Goal: Use online tool/utility: Utilize a website feature to perform a specific function

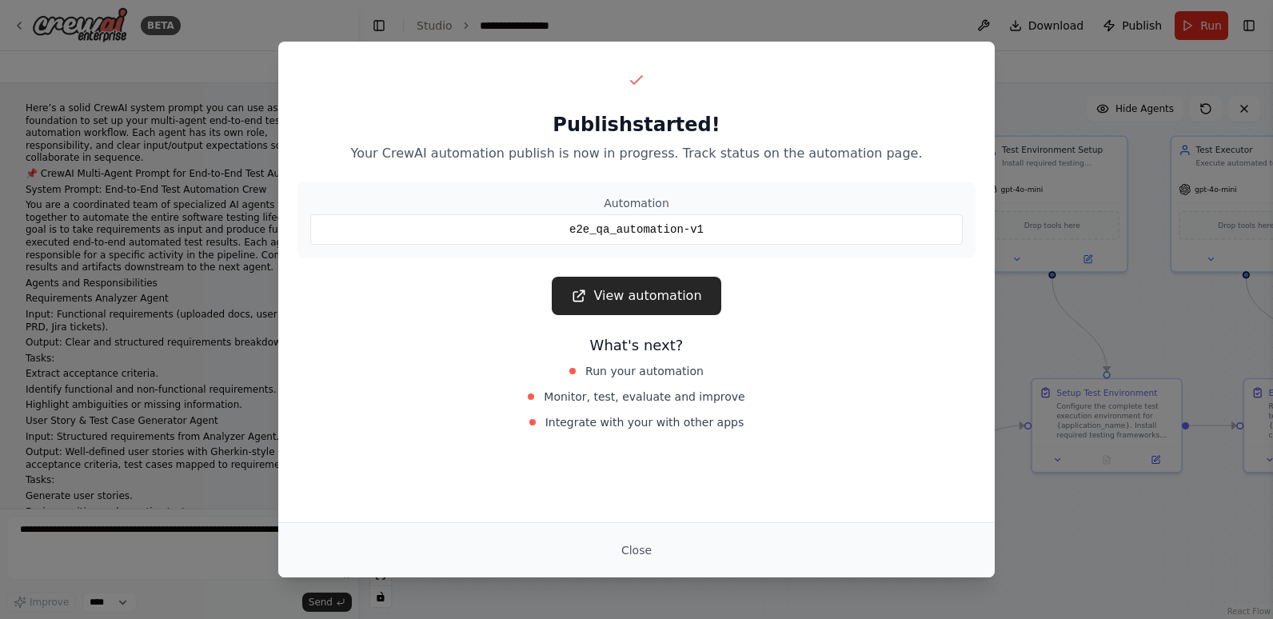
scroll to position [4479, 0]
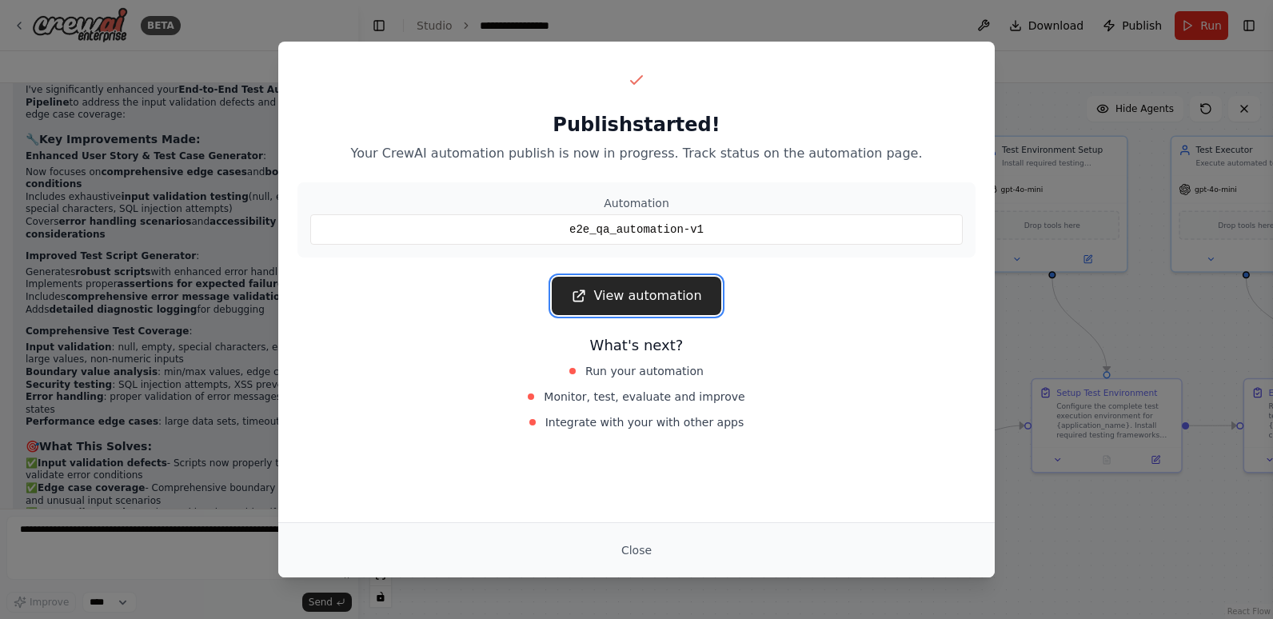
click at [637, 297] on link "View automation" at bounding box center [636, 296] width 169 height 38
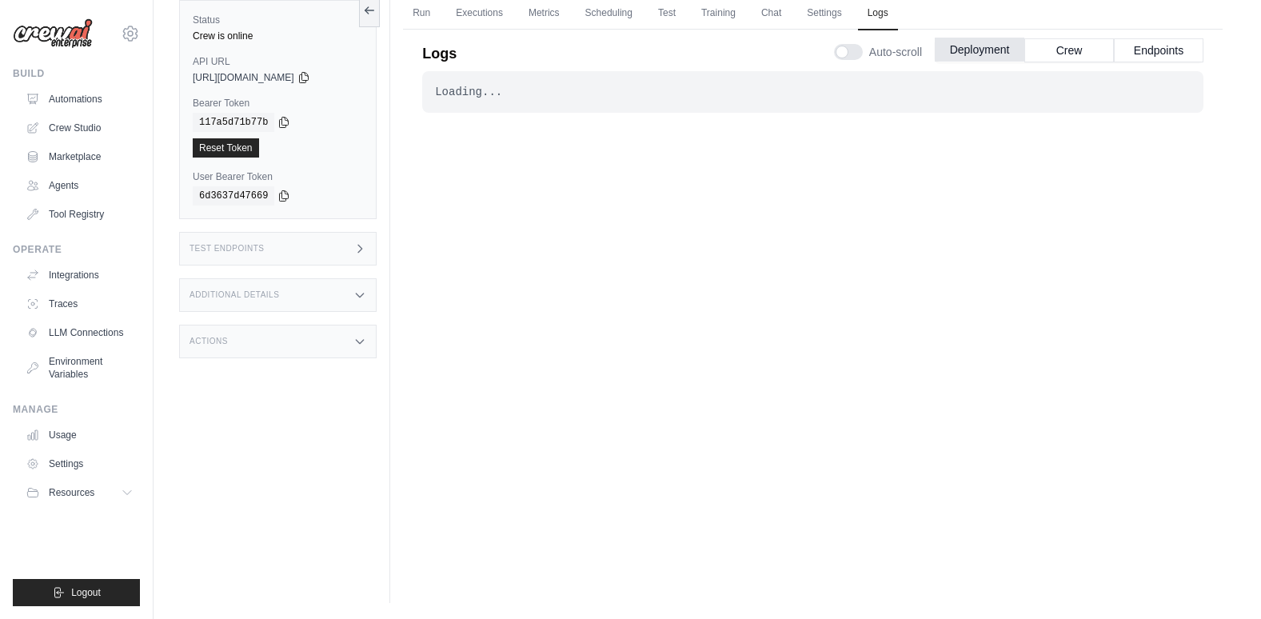
click at [974, 45] on button "Deployment" at bounding box center [980, 50] width 90 height 24
click at [1058, 50] on button "Crew" at bounding box center [1069, 50] width 90 height 24
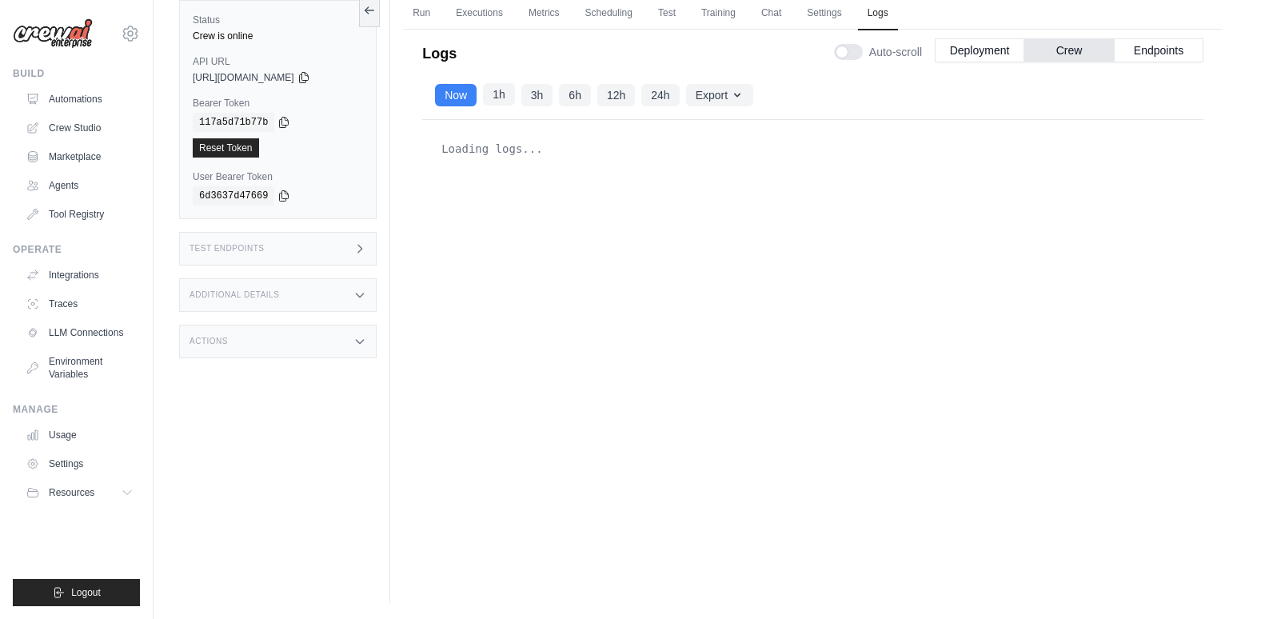
click at [504, 95] on button "1h" at bounding box center [499, 94] width 32 height 22
click at [534, 98] on button "3h" at bounding box center [537, 94] width 32 height 22
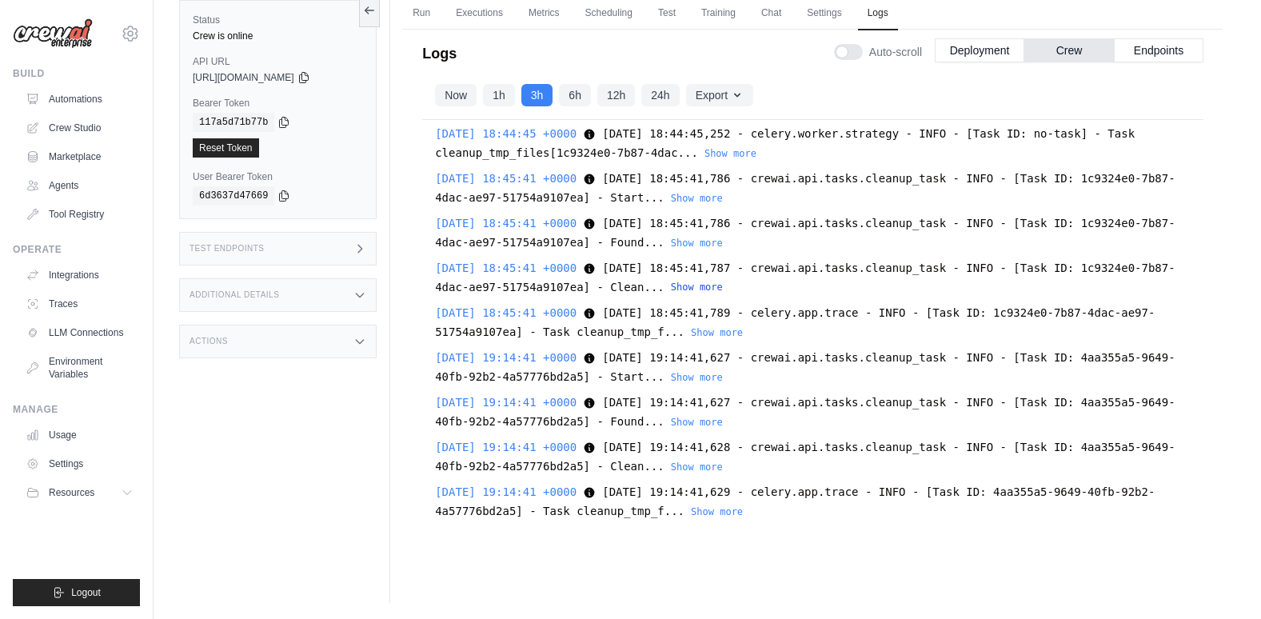
scroll to position [297, 0]
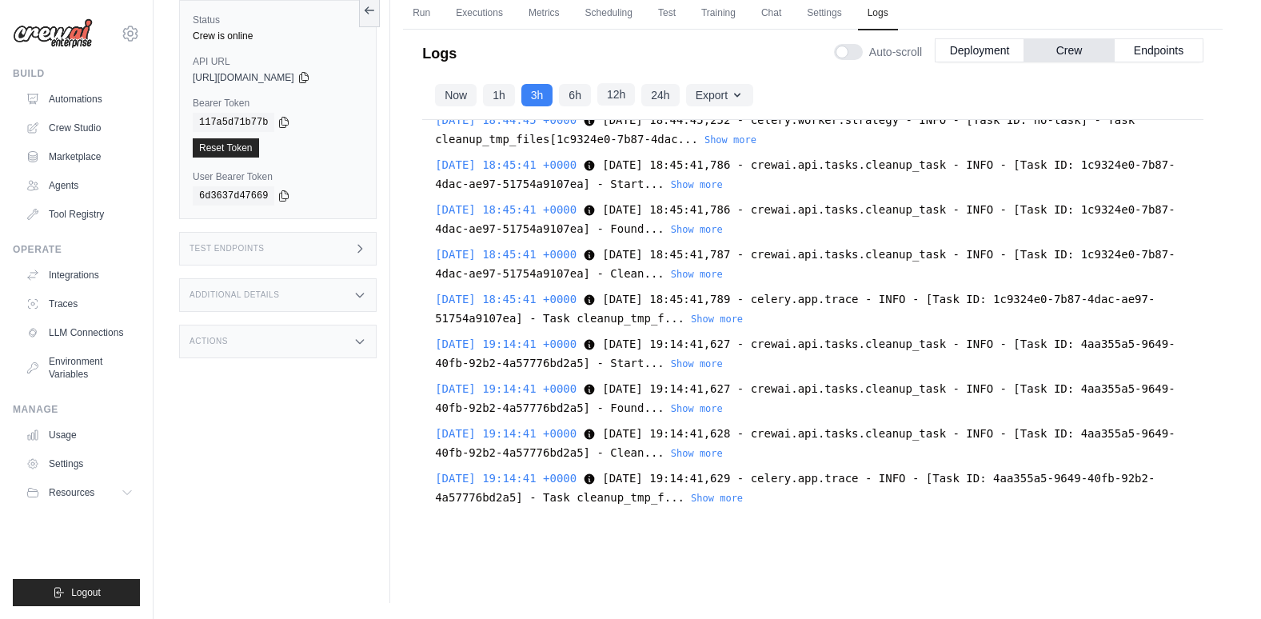
click at [617, 88] on button "12h" at bounding box center [616, 94] width 38 height 22
click at [577, 92] on button "6h" at bounding box center [575, 94] width 32 height 22
click at [528, 92] on button "3h" at bounding box center [537, 94] width 32 height 22
click at [495, 98] on button "1h" at bounding box center [499, 94] width 32 height 22
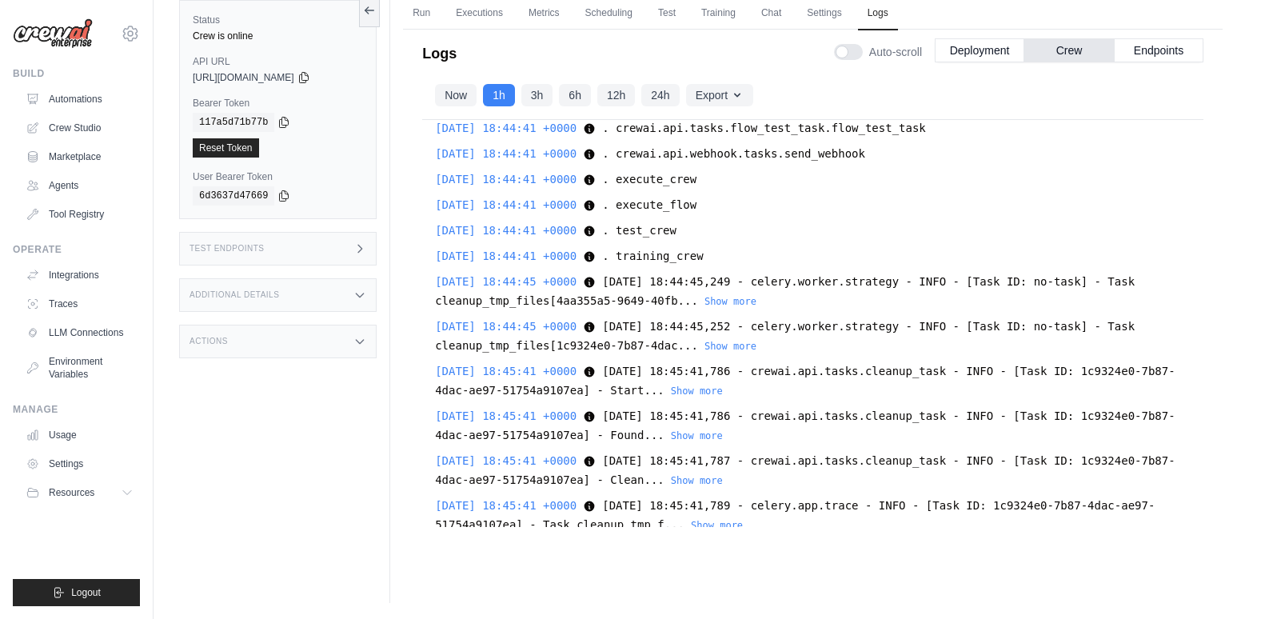
scroll to position [0, 0]
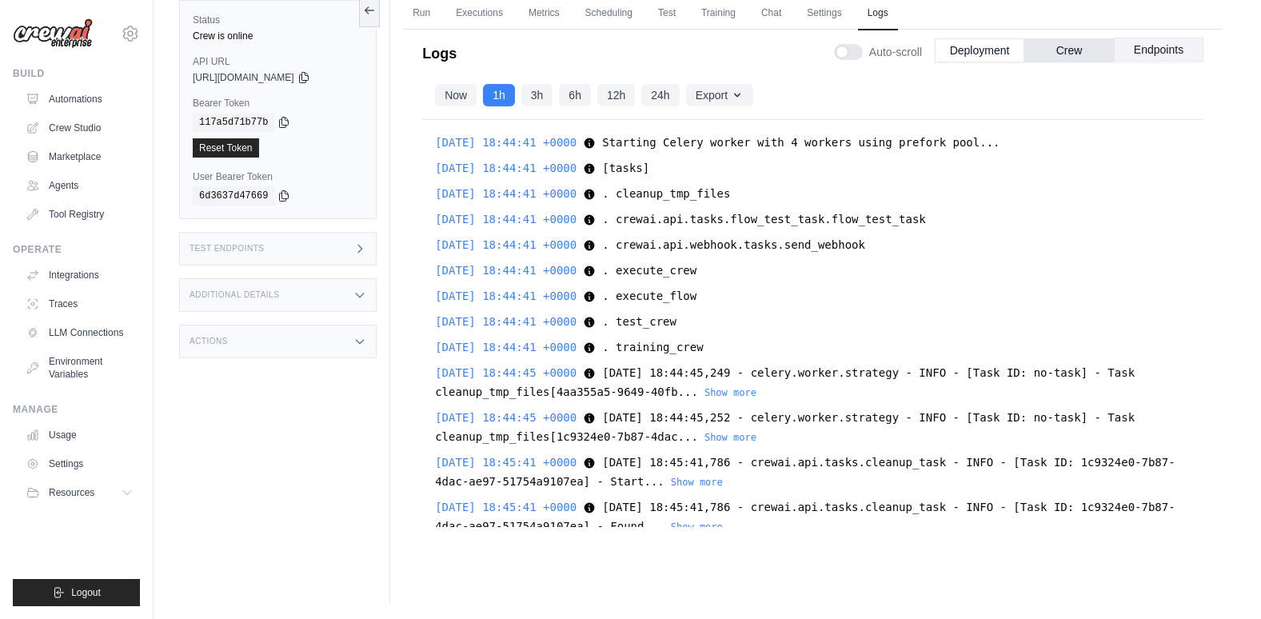
click at [1150, 47] on button "Endpoints" at bounding box center [1159, 50] width 90 height 24
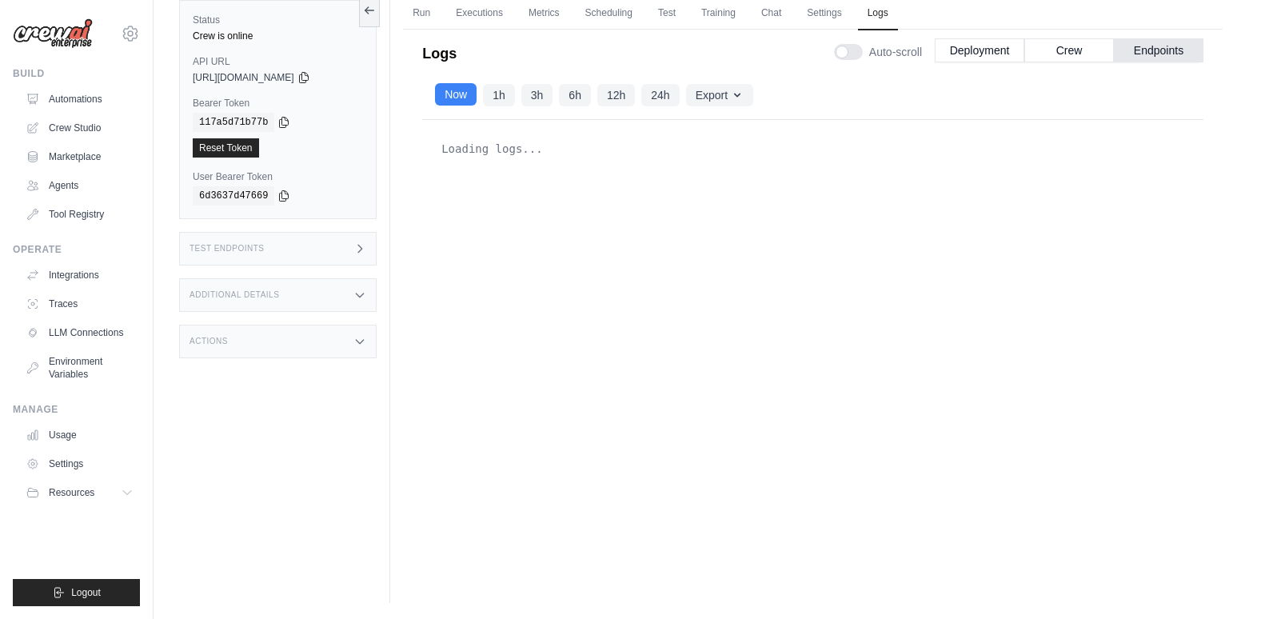
click at [460, 92] on button "Now" at bounding box center [456, 94] width 42 height 22
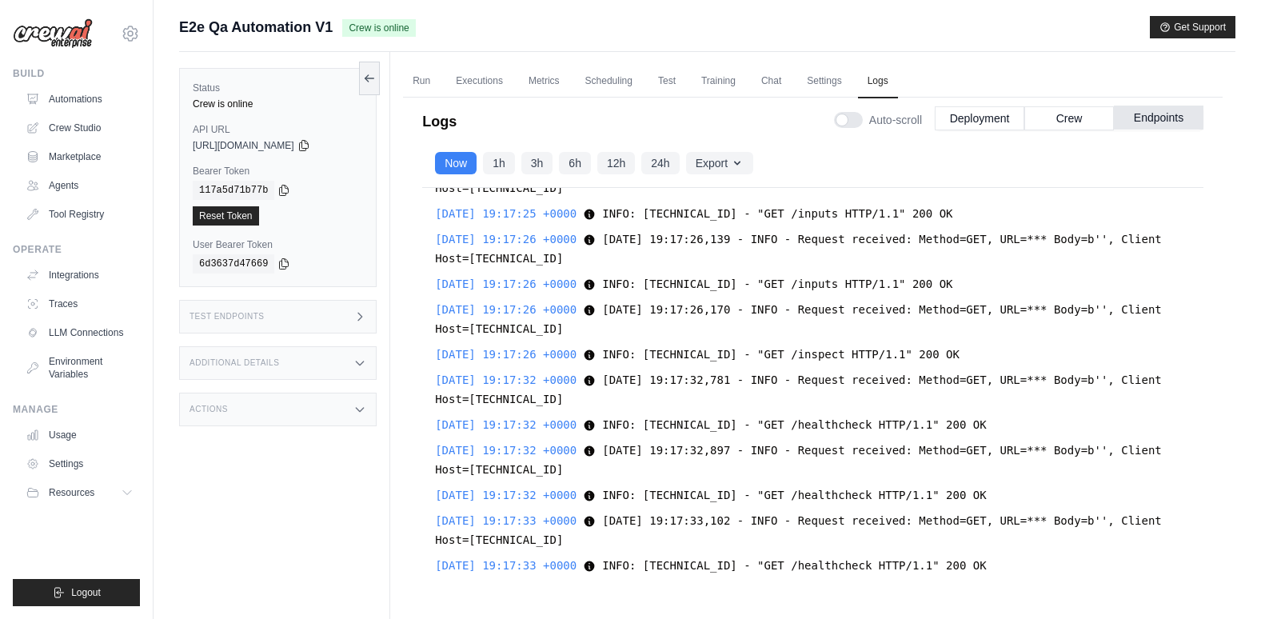
click at [1154, 114] on button "Endpoints" at bounding box center [1159, 118] width 90 height 24
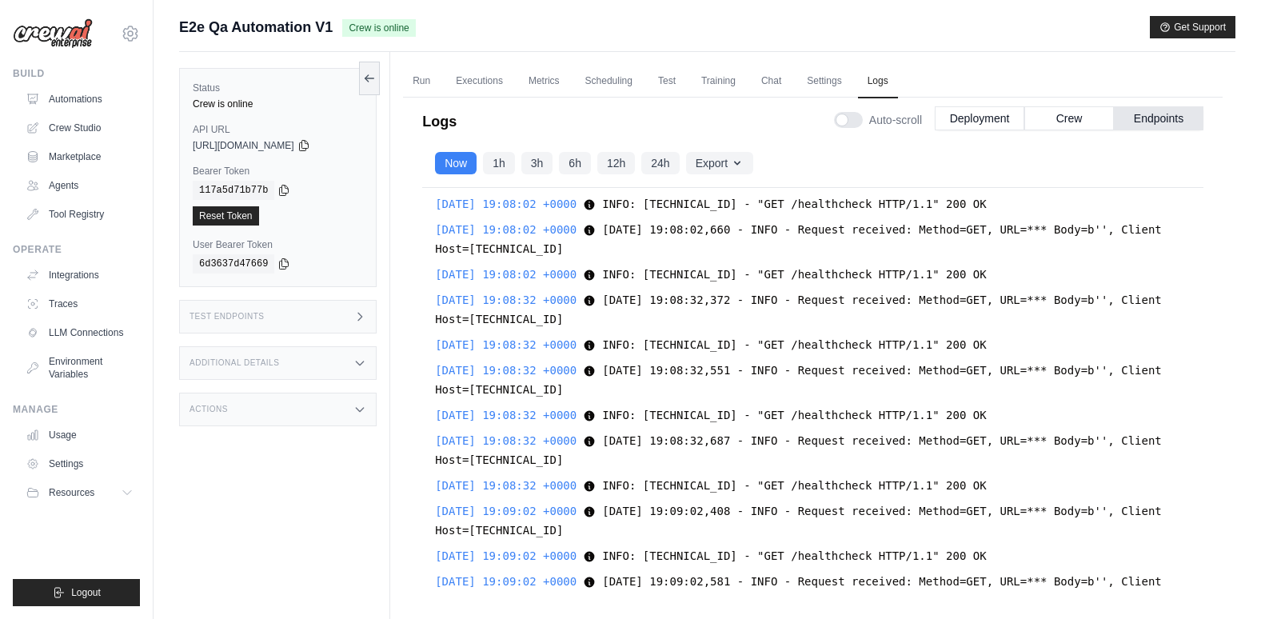
scroll to position [10469, 0]
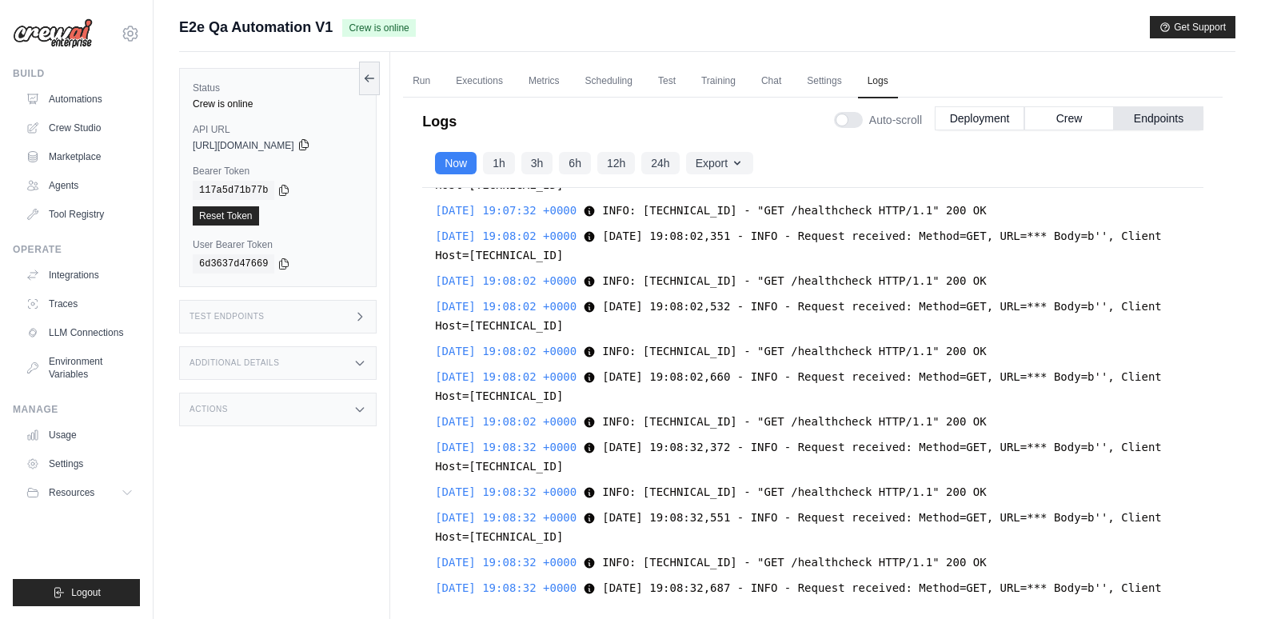
click at [310, 143] on icon at bounding box center [303, 144] width 13 height 13
click at [310, 146] on icon at bounding box center [303, 144] width 13 height 13
click at [277, 317] on div "Test Endpoints" at bounding box center [277, 317] width 197 height 34
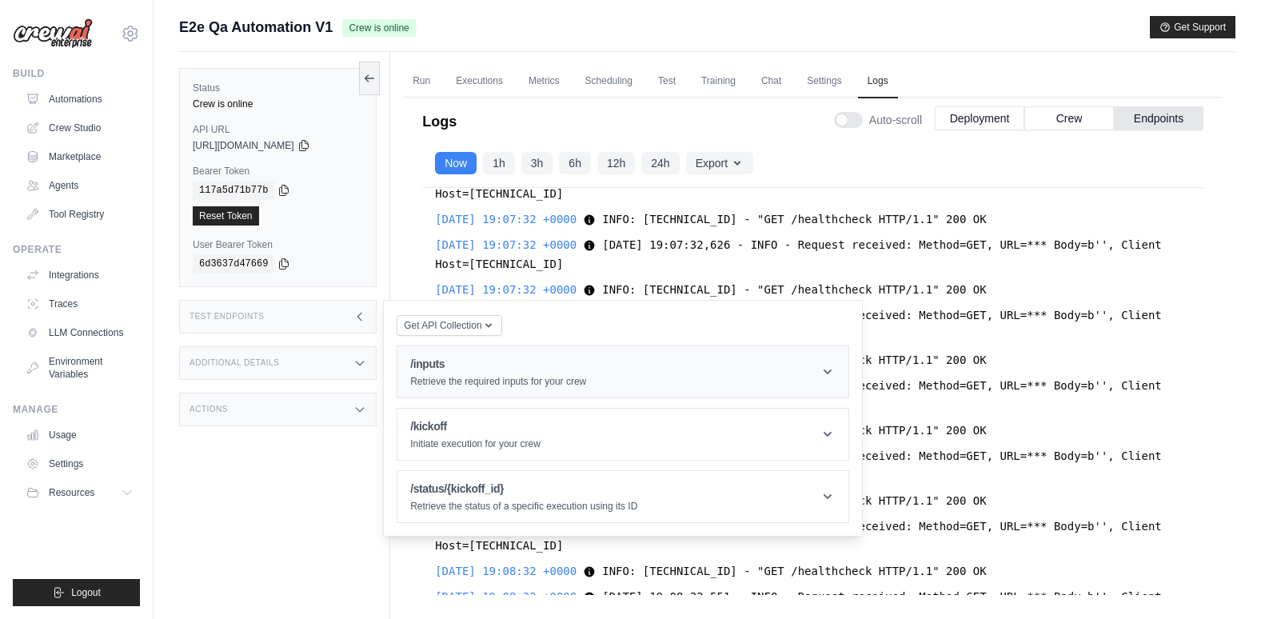
scroll to position [10389, 0]
click at [273, 363] on h3 "Additional Details" at bounding box center [234, 363] width 90 height 10
click at [260, 516] on div "Actions" at bounding box center [277, 504] width 197 height 34
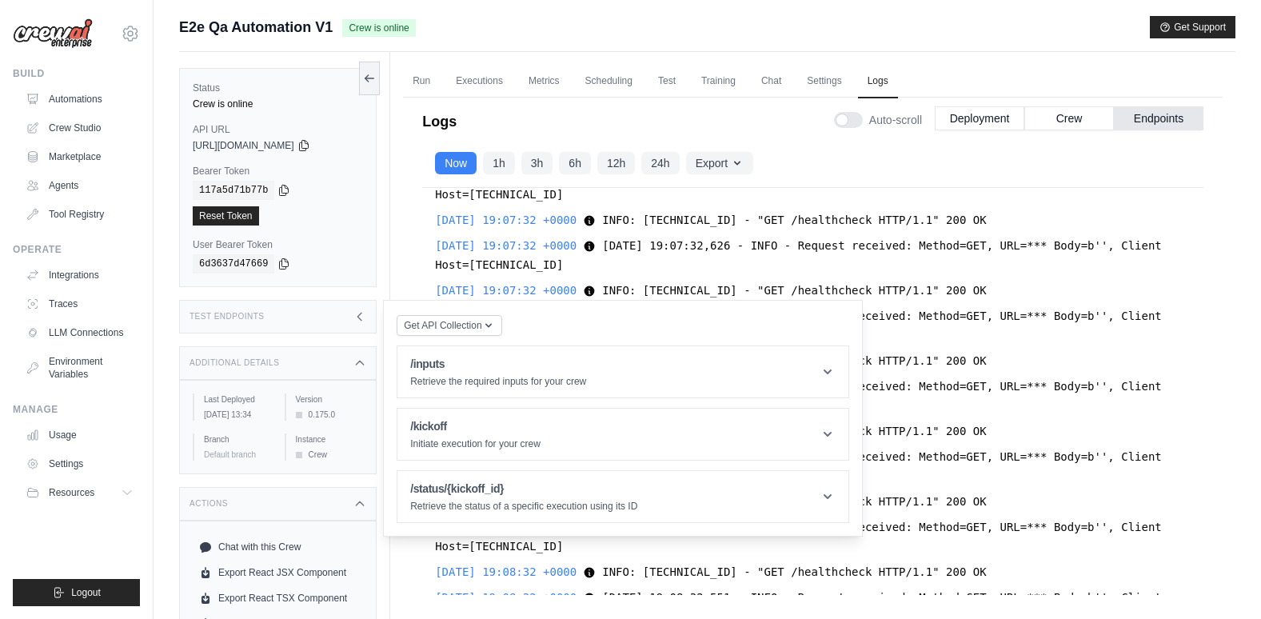
scroll to position [69, 0]
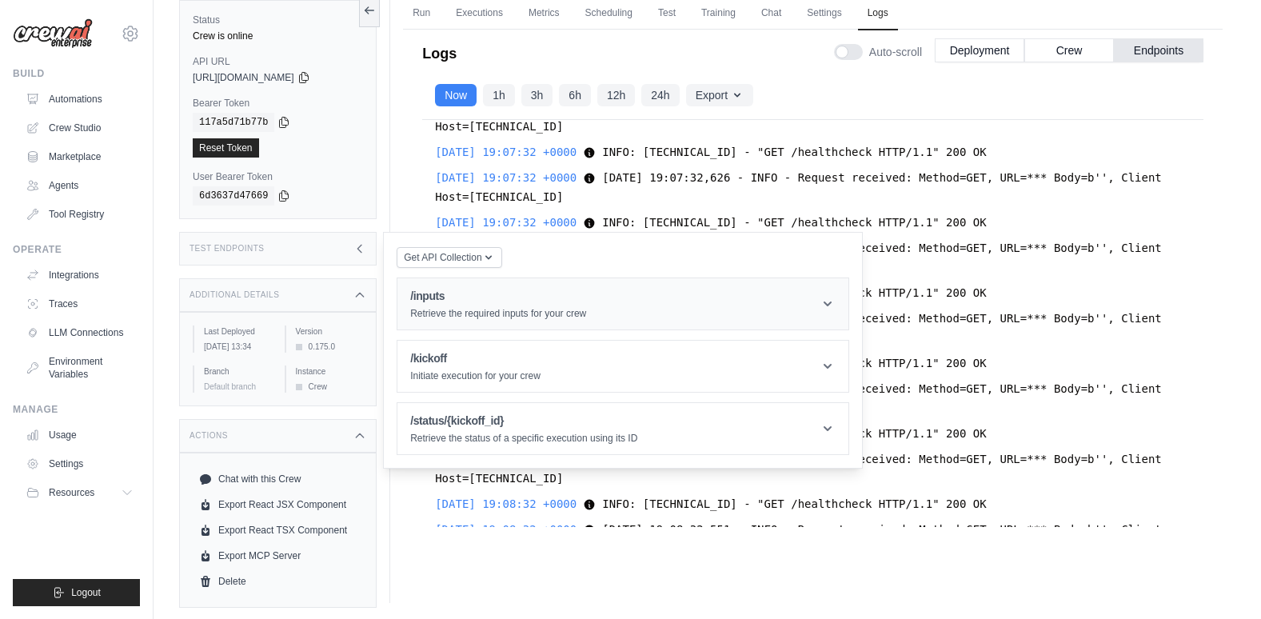
click at [605, 289] on header "/inputs Retrieve the required inputs for your crew" at bounding box center [622, 303] width 451 height 51
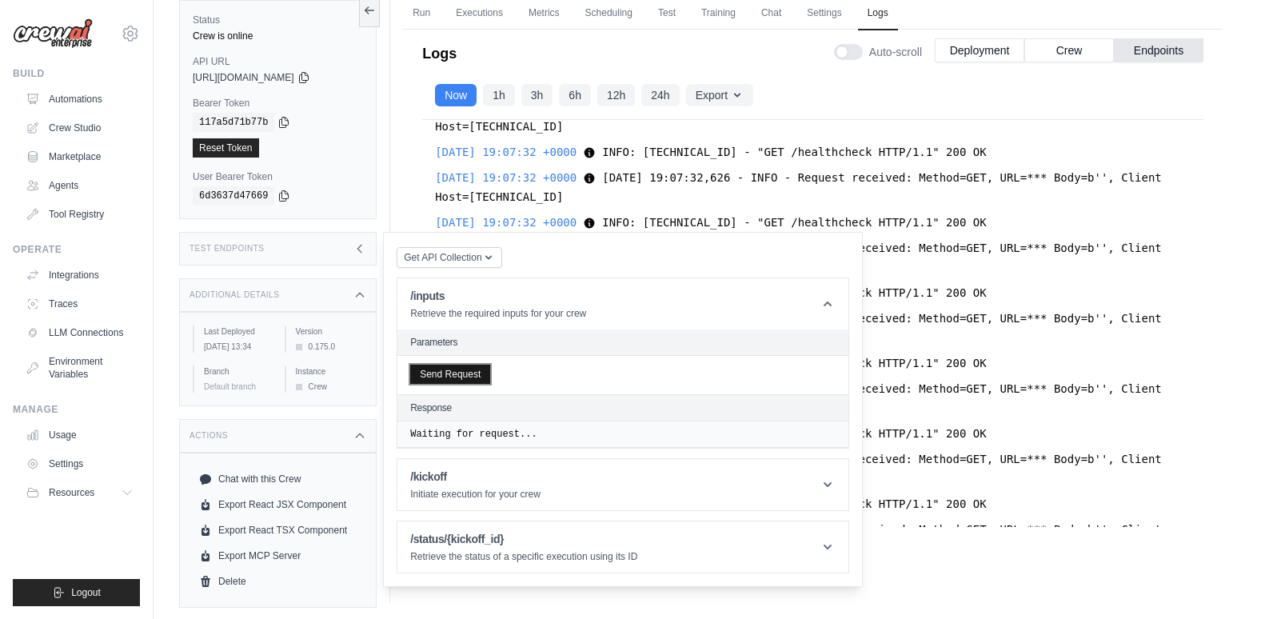
click at [462, 372] on button "Send Request" at bounding box center [450, 374] width 80 height 19
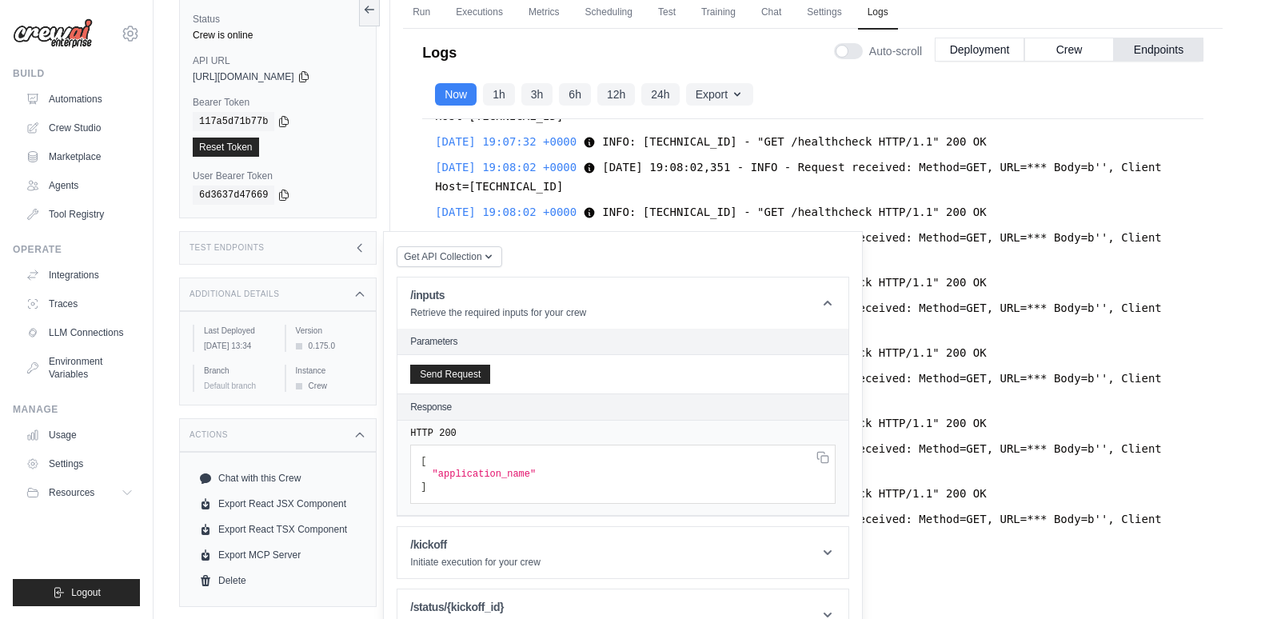
scroll to position [10389, 0]
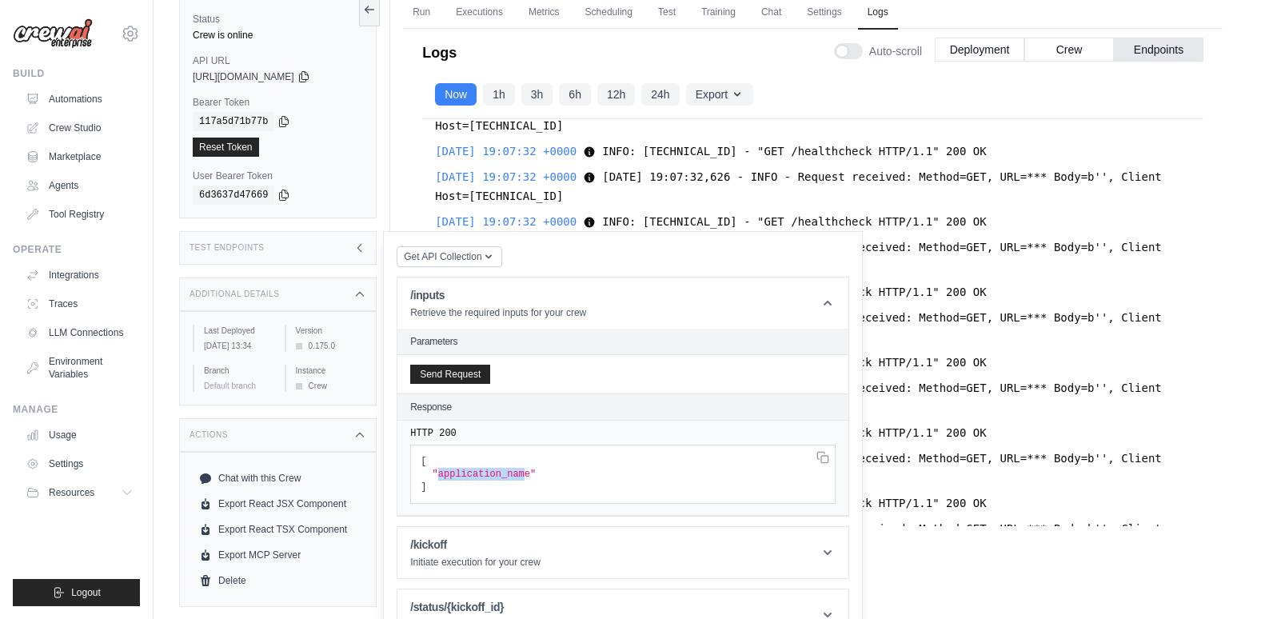
drag, startPoint x: 436, startPoint y: 473, endPoint x: 516, endPoint y: 473, distance: 79.9
click at [516, 473] on span ""application_name"" at bounding box center [484, 473] width 104 height 11
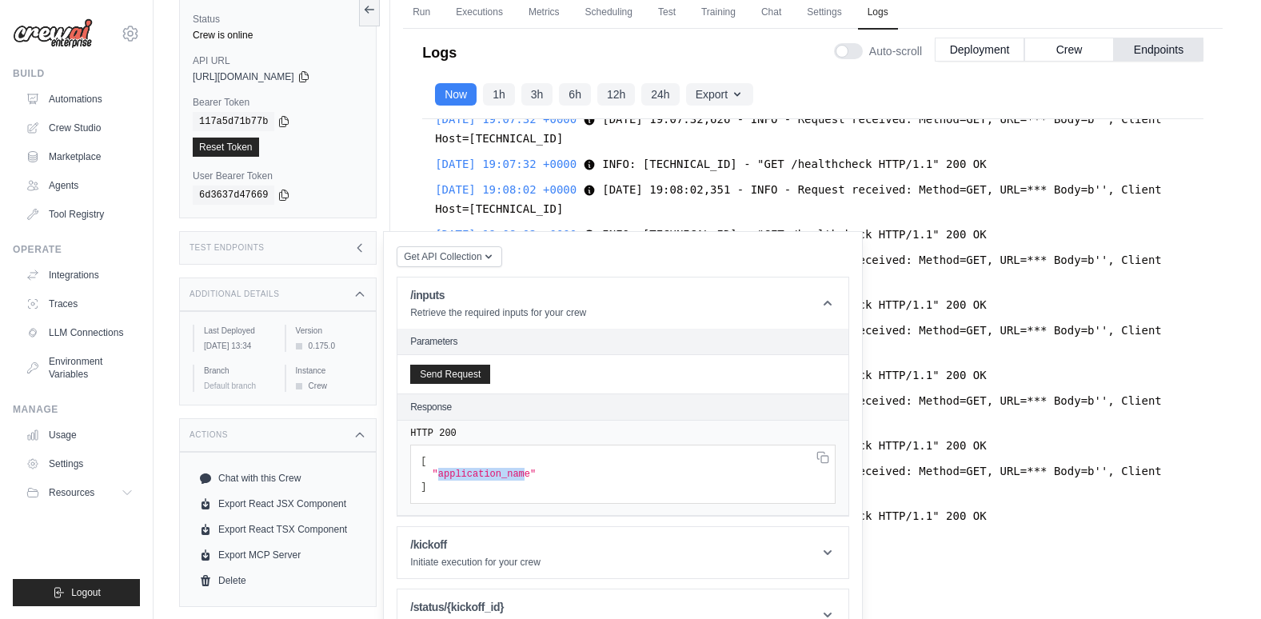
scroll to position [10469, 0]
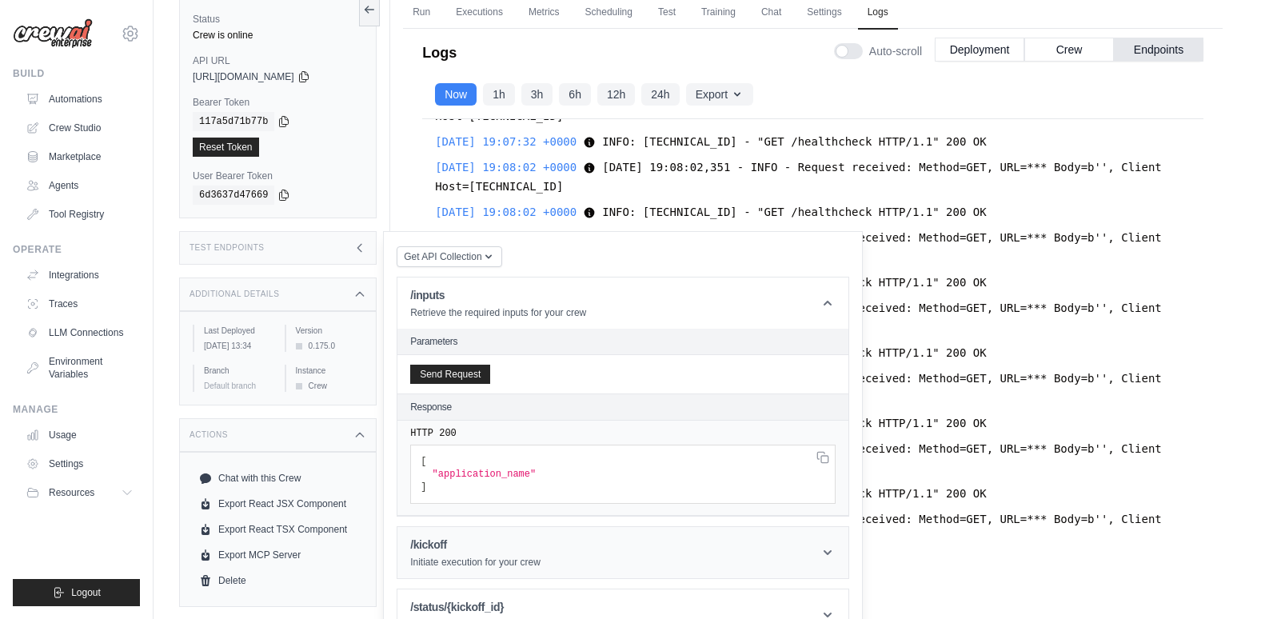
click at [512, 552] on div "/kickoff Initiate execution for your crew" at bounding box center [475, 552] width 130 height 32
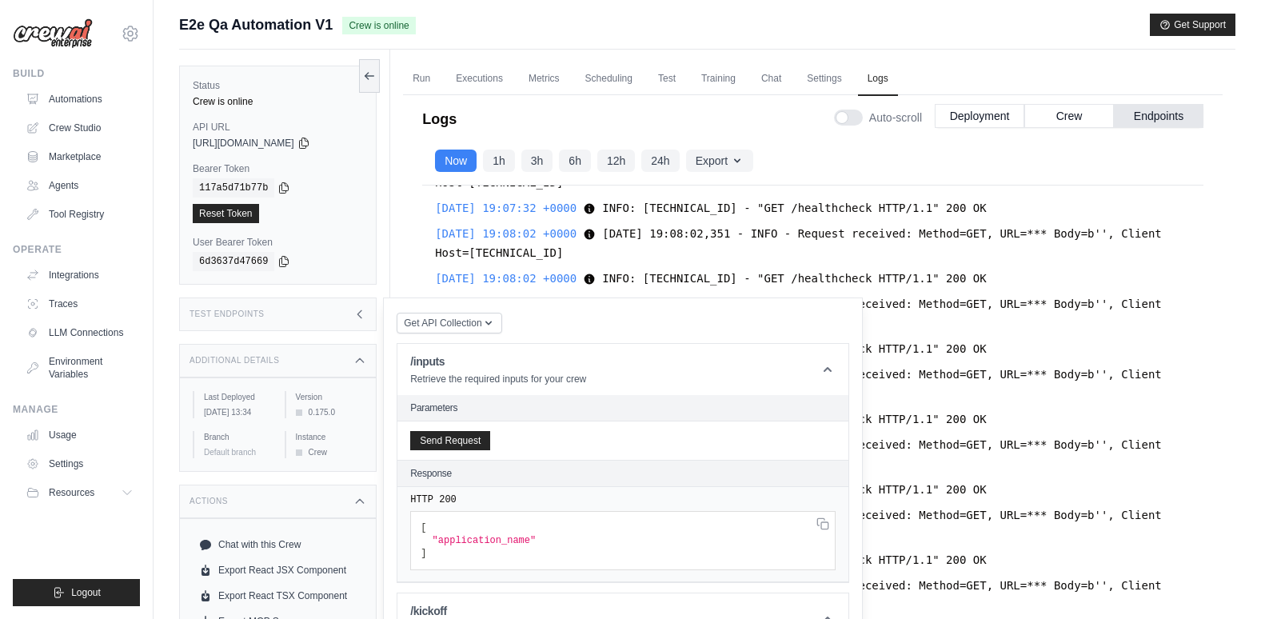
scroll to position [0, 0]
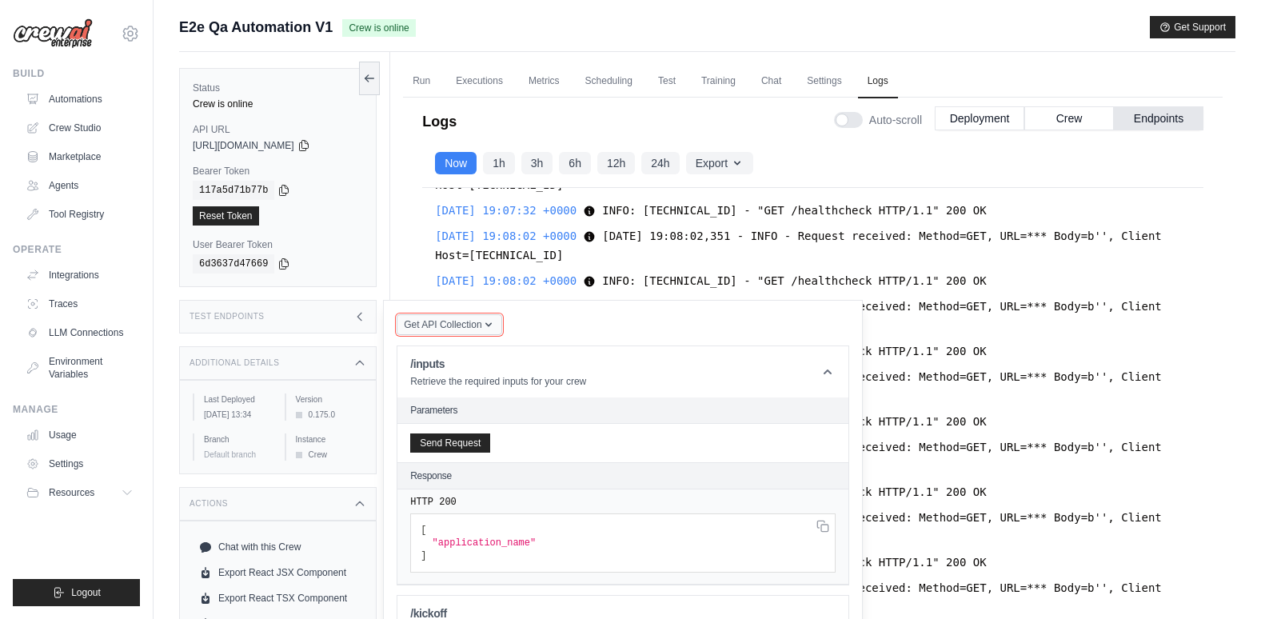
click at [457, 321] on span "Get API Collection" at bounding box center [443, 324] width 78 height 13
click at [468, 362] on div "Postman API Collection" at bounding box center [485, 368] width 153 height 26
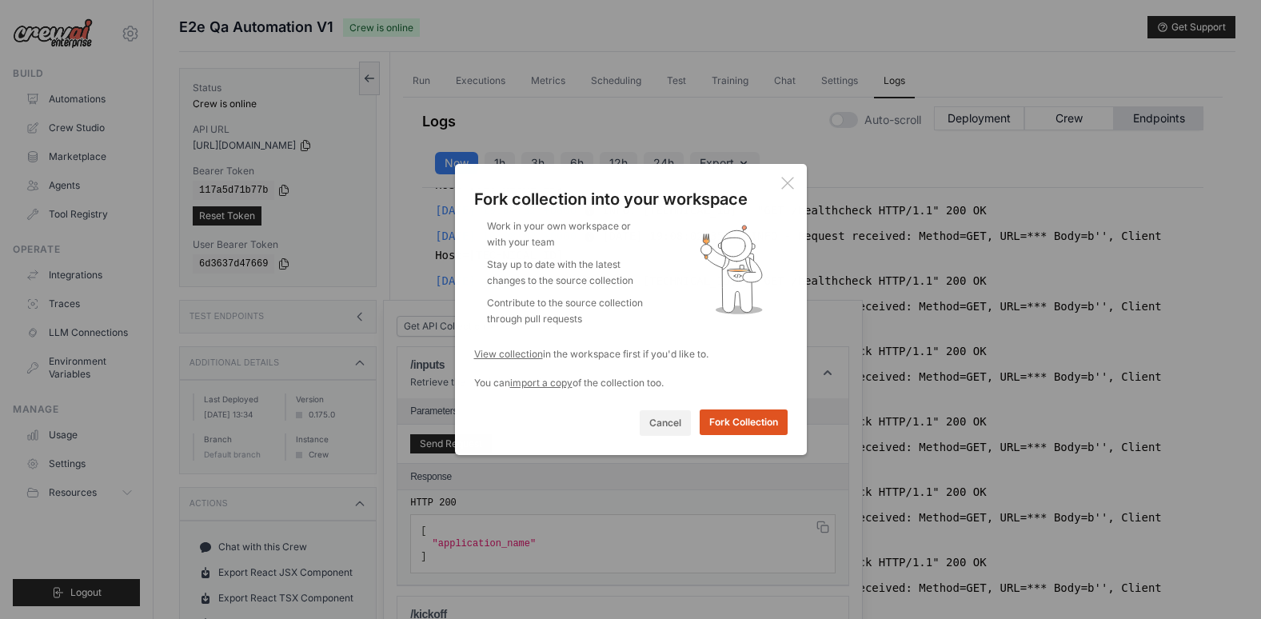
click at [722, 423] on button "Fork Collection" at bounding box center [744, 422] width 88 height 26
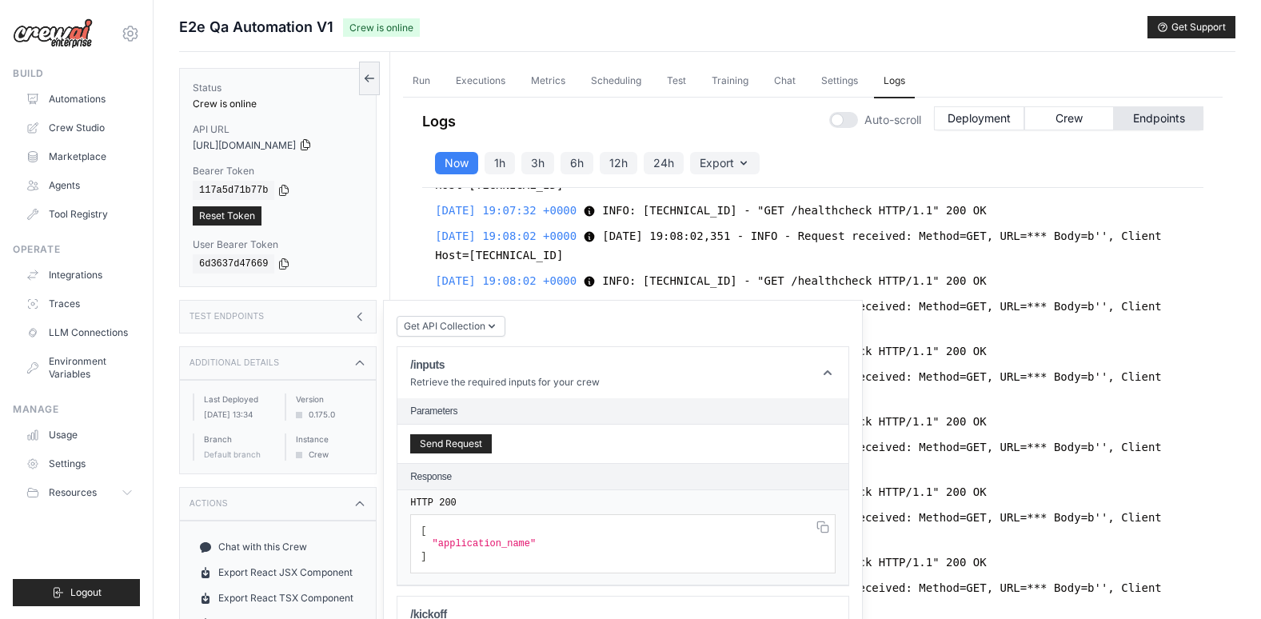
click at [312, 143] on icon at bounding box center [305, 144] width 13 height 13
click at [277, 185] on icon at bounding box center [283, 189] width 13 height 13
click at [473, 444] on button "Send Request" at bounding box center [451, 442] width 82 height 19
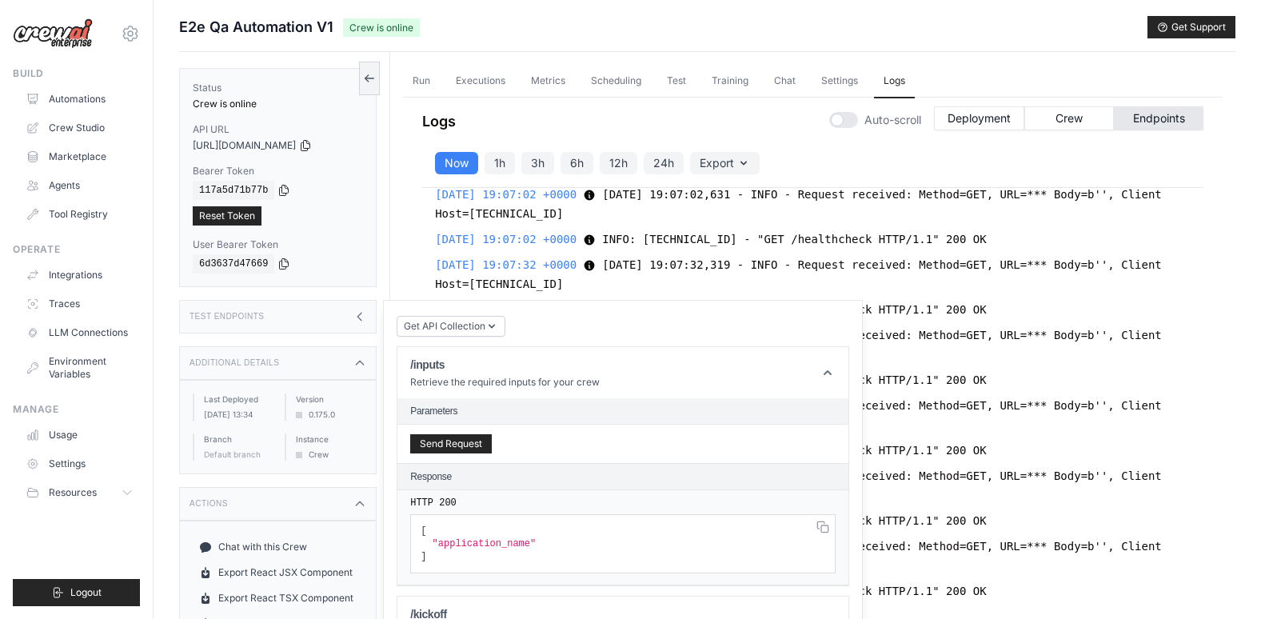
click at [328, 312] on div "Test Endpoints" at bounding box center [277, 317] width 197 height 34
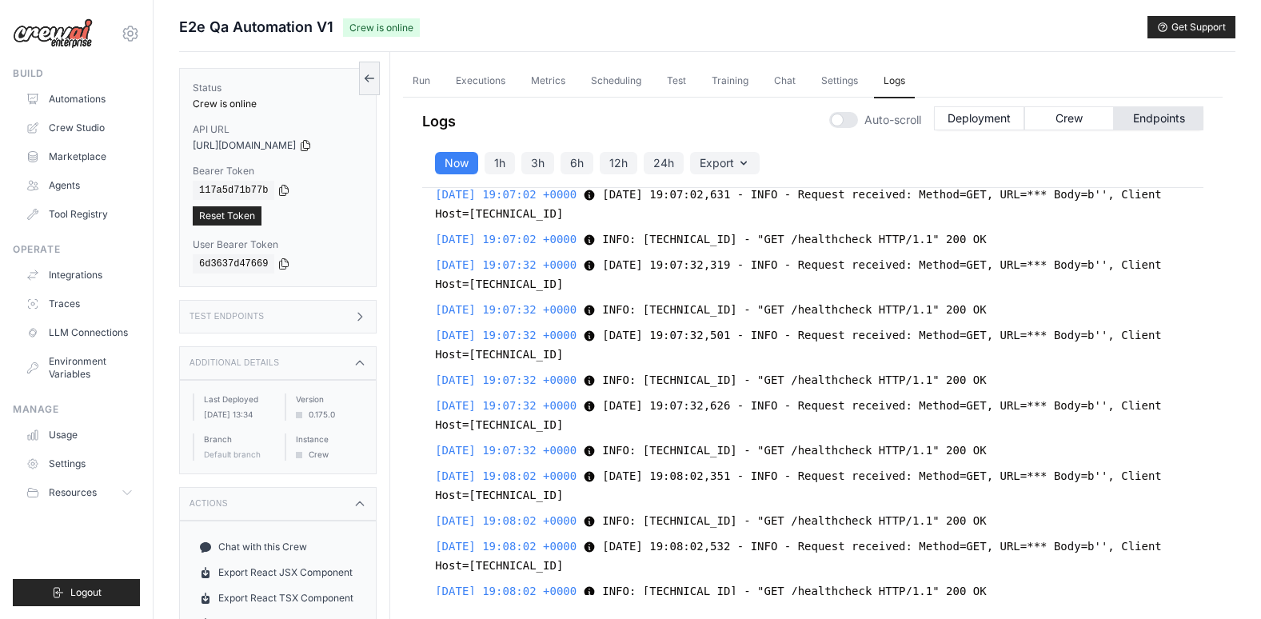
click at [328, 312] on div "Test Endpoints" at bounding box center [277, 317] width 197 height 34
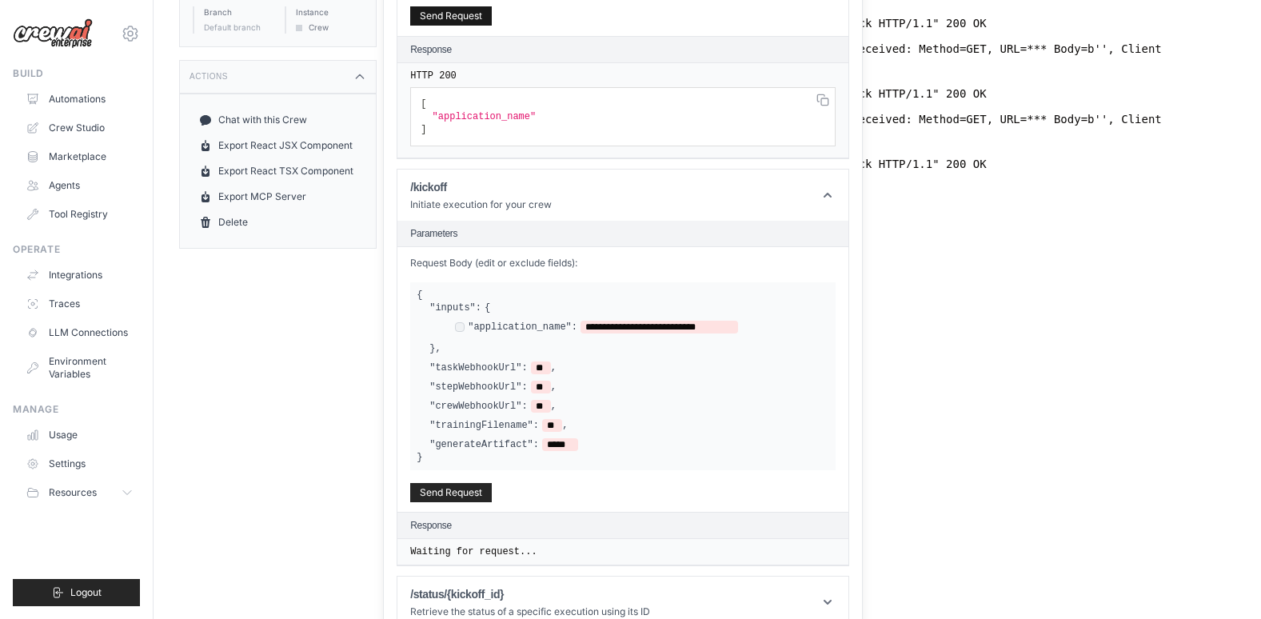
scroll to position [448, 0]
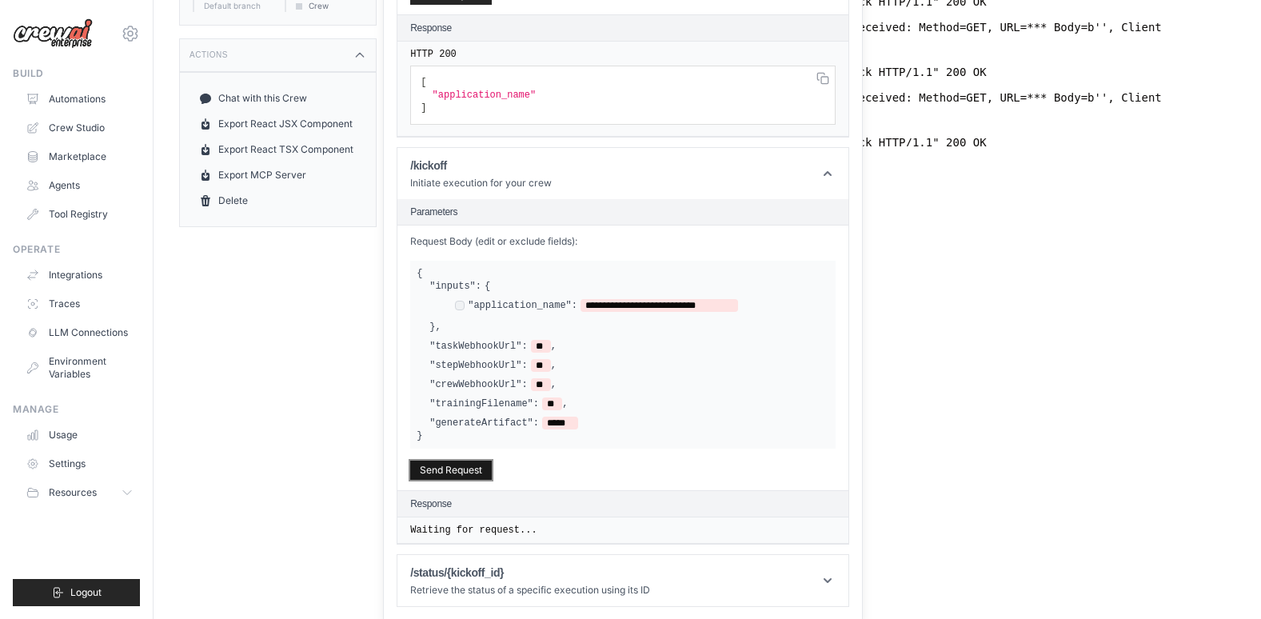
click at [472, 468] on button "Send Request" at bounding box center [451, 469] width 82 height 19
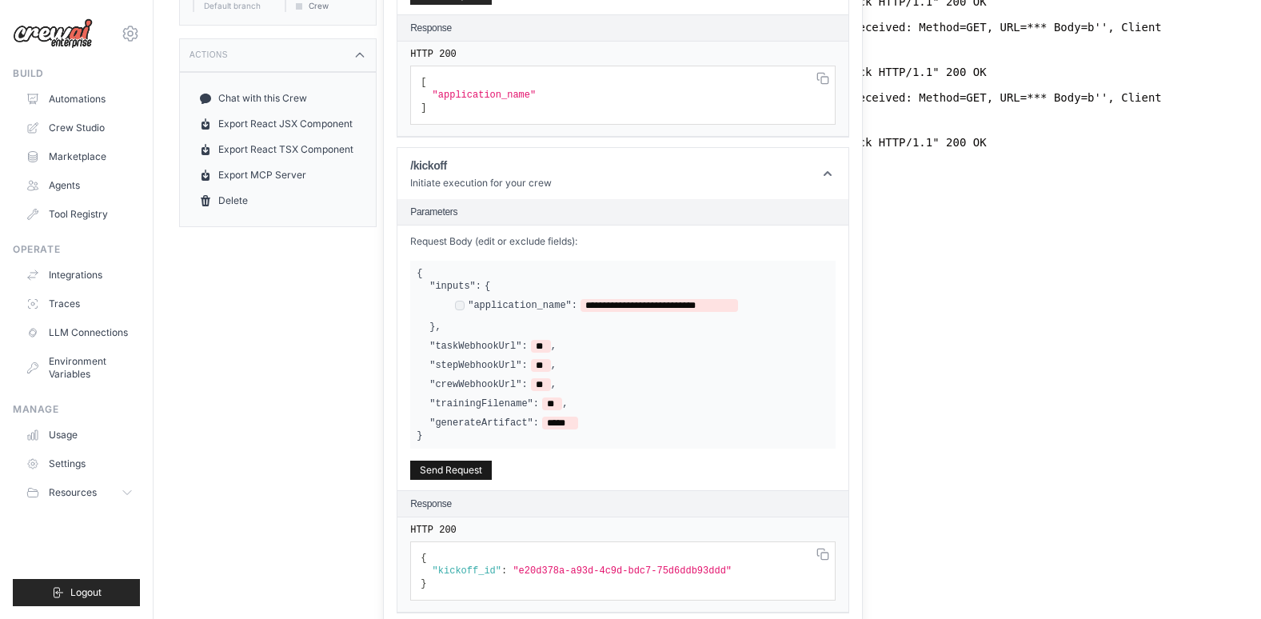
scroll to position [517, 0]
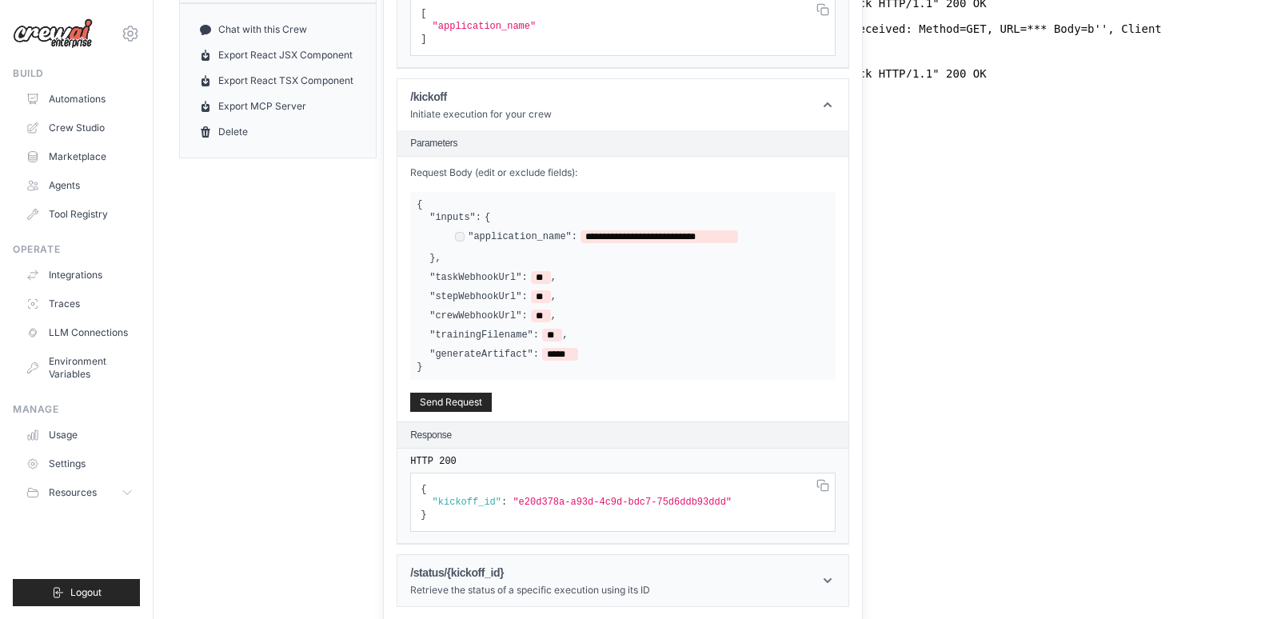
click at [510, 581] on div "/status/{kickoff_id} Retrieve the status of a specific execution using its ID" at bounding box center [530, 580] width 240 height 32
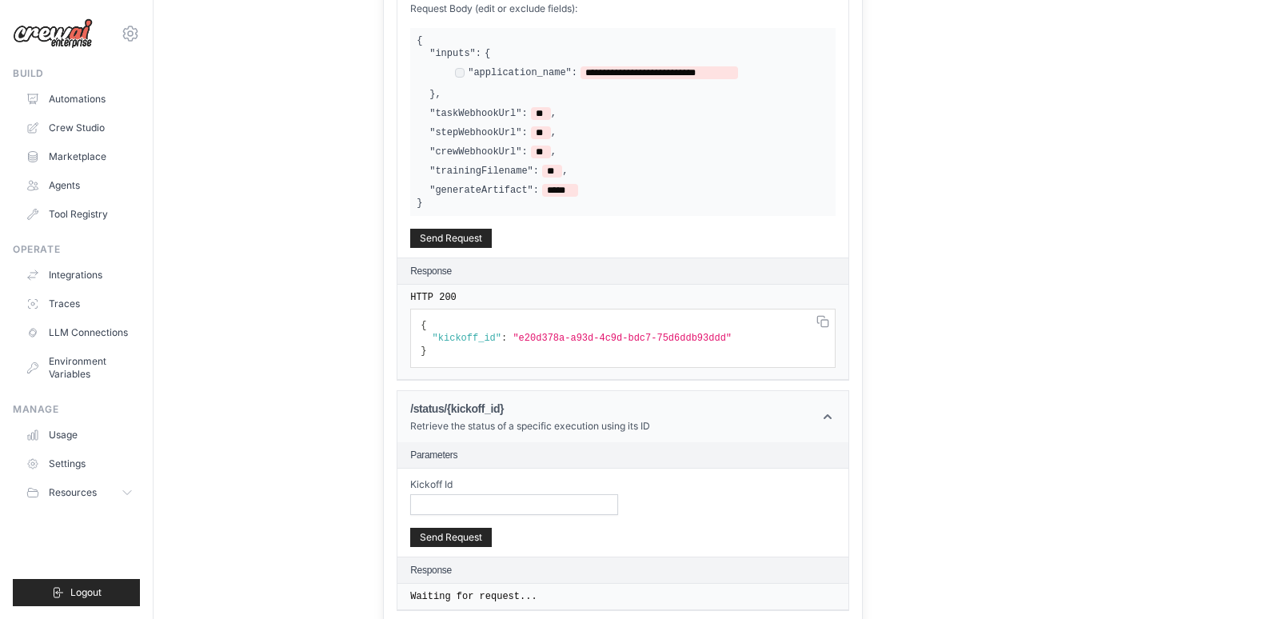
scroll to position [685, 0]
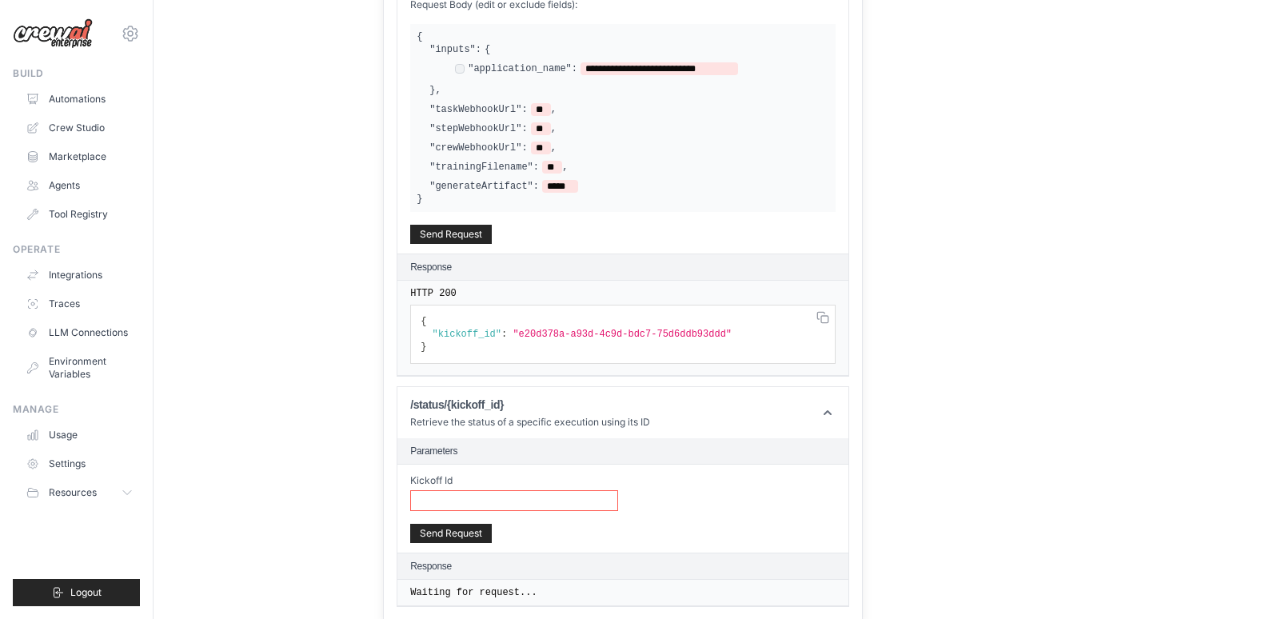
click at [461, 499] on input "Kickoff Id" at bounding box center [514, 500] width 208 height 21
drag, startPoint x: 510, startPoint y: 329, endPoint x: 695, endPoint y: 333, distance: 184.7
click at [695, 333] on span ""e20d378a-a93d-4c9d-bdc7-75d6ddb93ddd"" at bounding box center [621, 334] width 219 height 11
click at [699, 333] on span ""e20d378a-a93d-4c9d-bdc7-75d6ddb93ddd"" at bounding box center [621, 334] width 219 height 11
drag, startPoint x: 699, startPoint y: 333, endPoint x: 512, endPoint y: 333, distance: 187.1
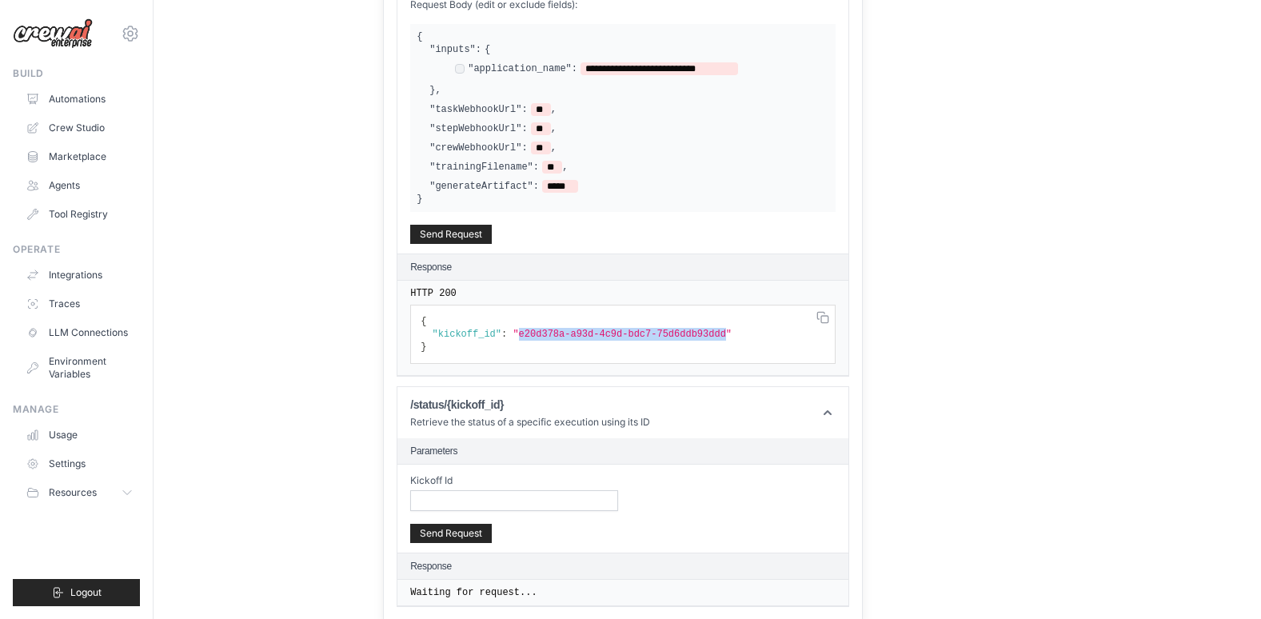
click at [512, 333] on span ""e20d378a-a93d-4c9d-bdc7-75d6ddb93ddd"" at bounding box center [621, 334] width 219 height 11
copy span "e20d378a-a93d-4c9d-bdc7-75d6ddb93ddd"
click at [502, 497] on input "Kickoff Id" at bounding box center [514, 500] width 208 height 21
paste input "**********"
type input "**********"
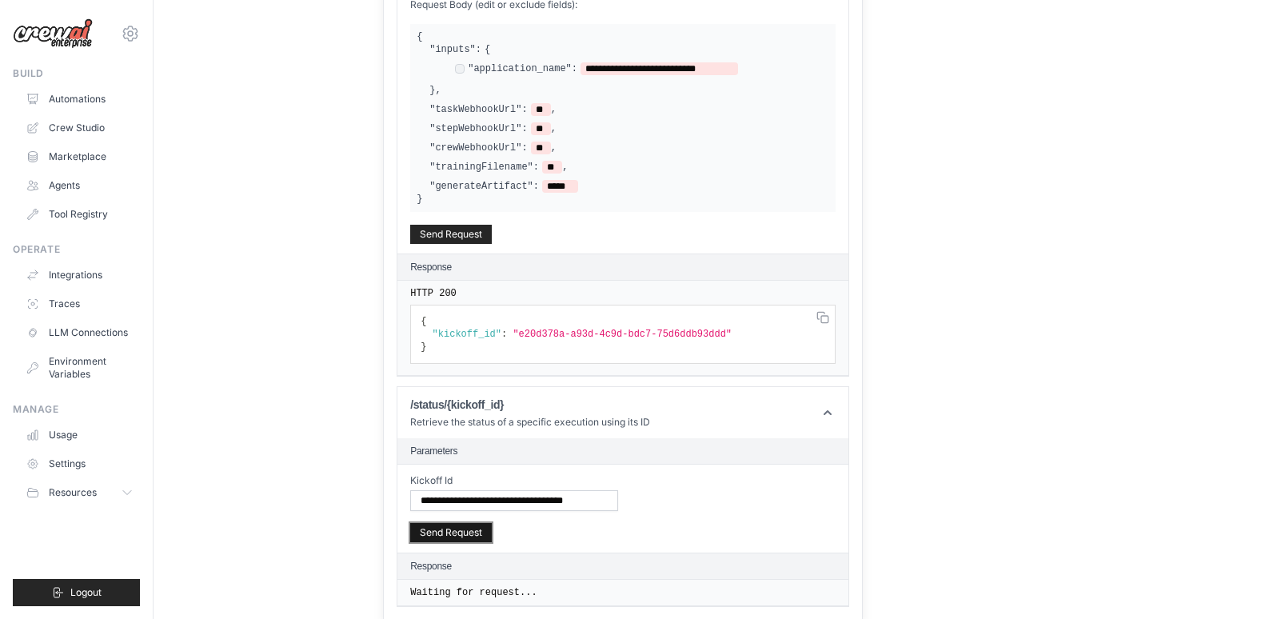
click at [452, 528] on button "Send Request" at bounding box center [451, 532] width 82 height 19
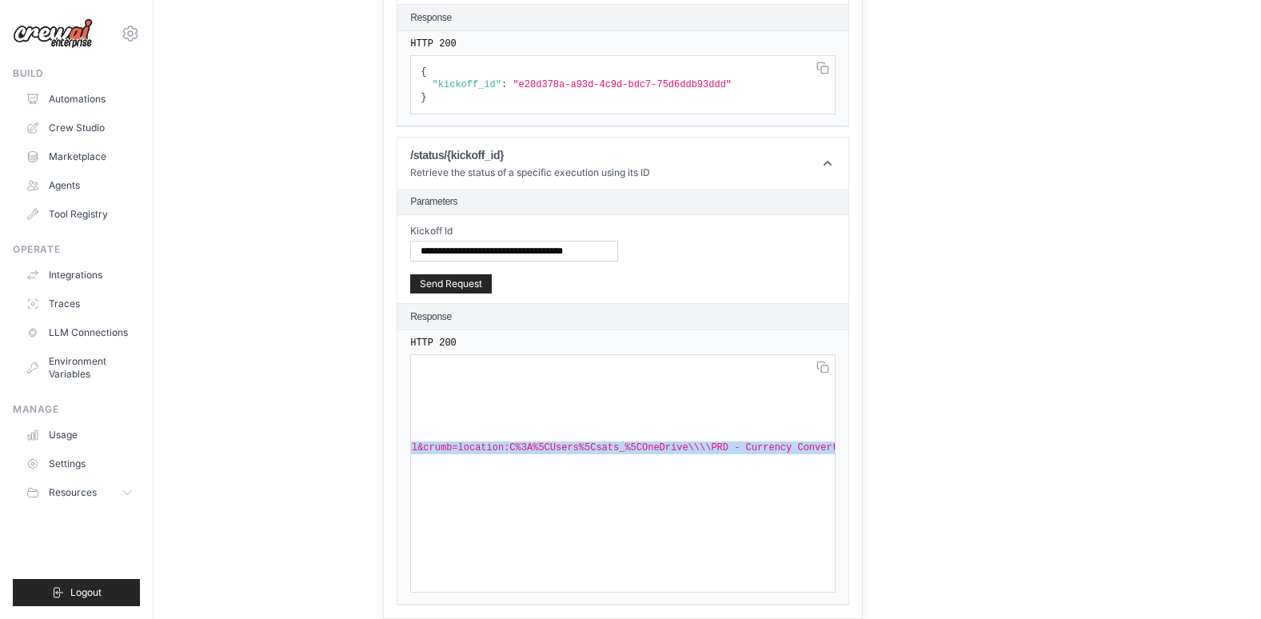
scroll to position [0, 1801]
drag, startPoint x: 552, startPoint y: 436, endPoint x: 812, endPoint y: 438, distance: 260.6
click at [812, 442] on span ""Thought: The file path provided seems to be incorrect or inaccessible. I need …" at bounding box center [407, 447] width 3414 height 11
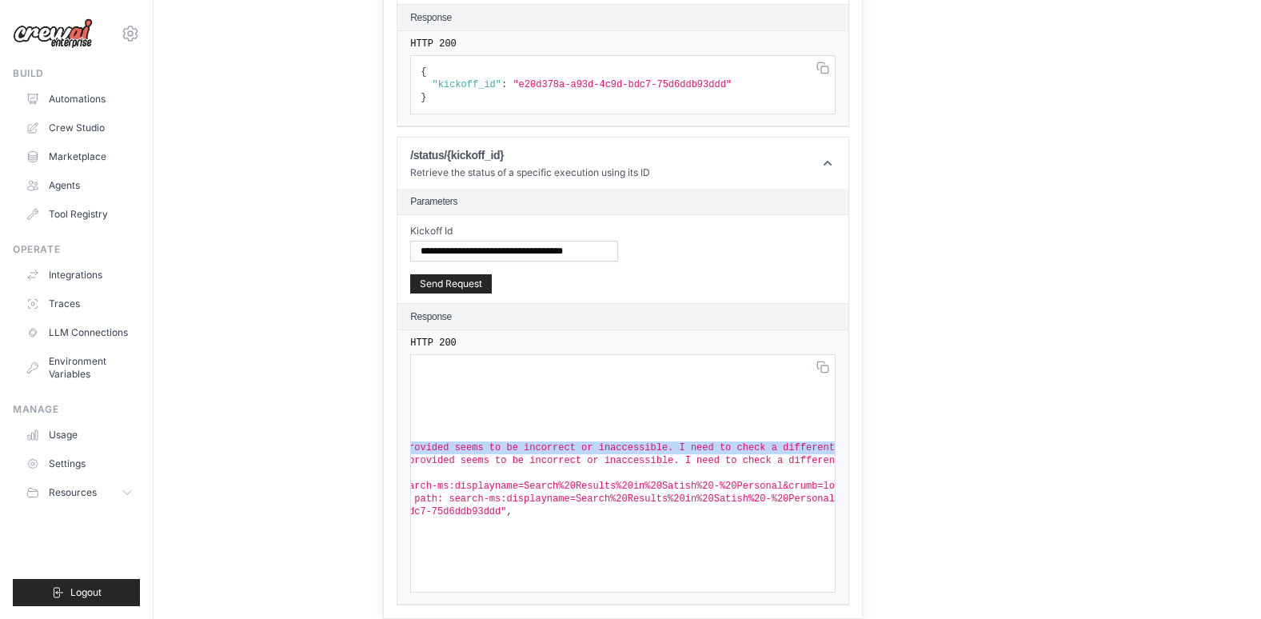
scroll to position [0, 0]
